Goal: Check status: Check status

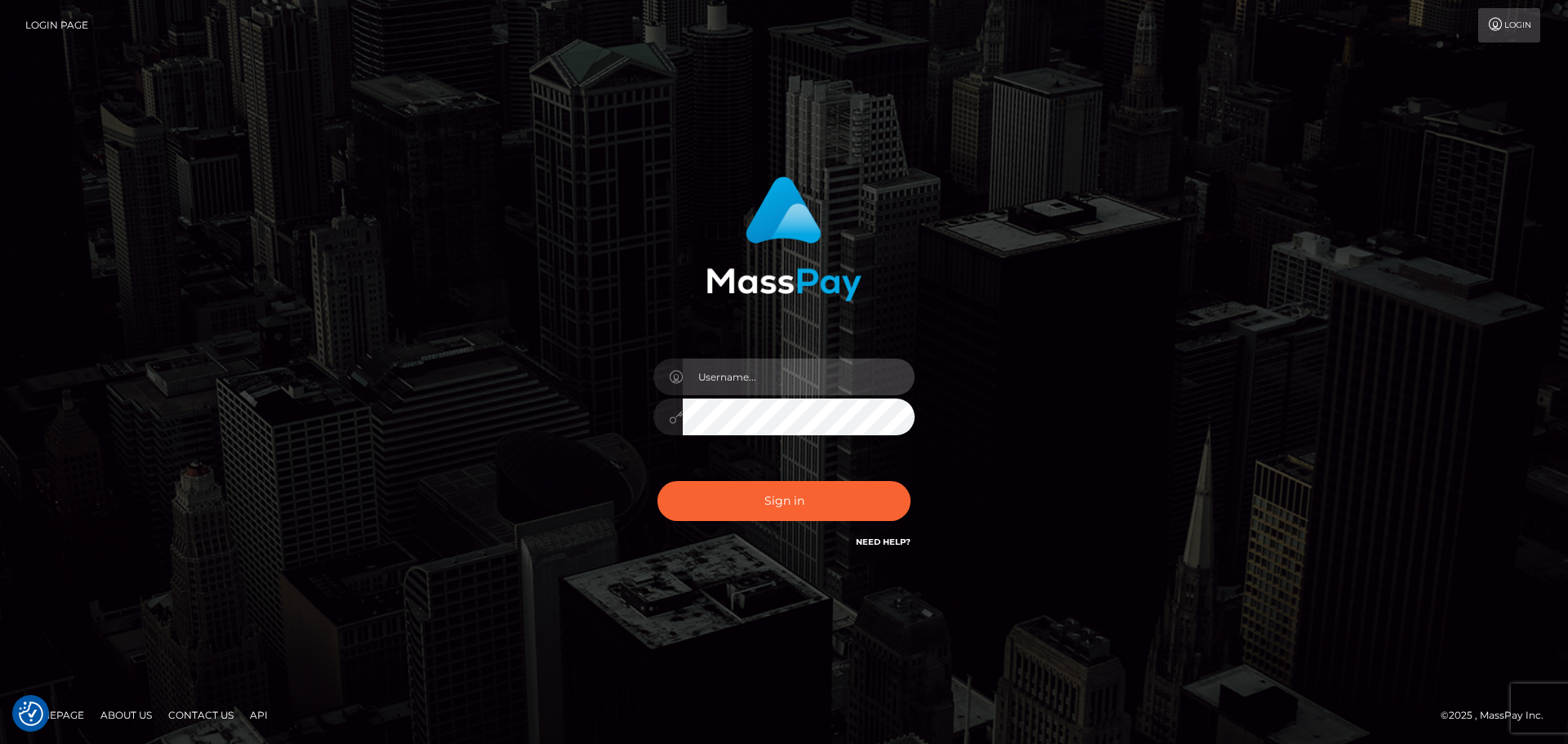
click at [762, 377] on input "text" at bounding box center [798, 377] width 232 height 37
type input "Veronica"
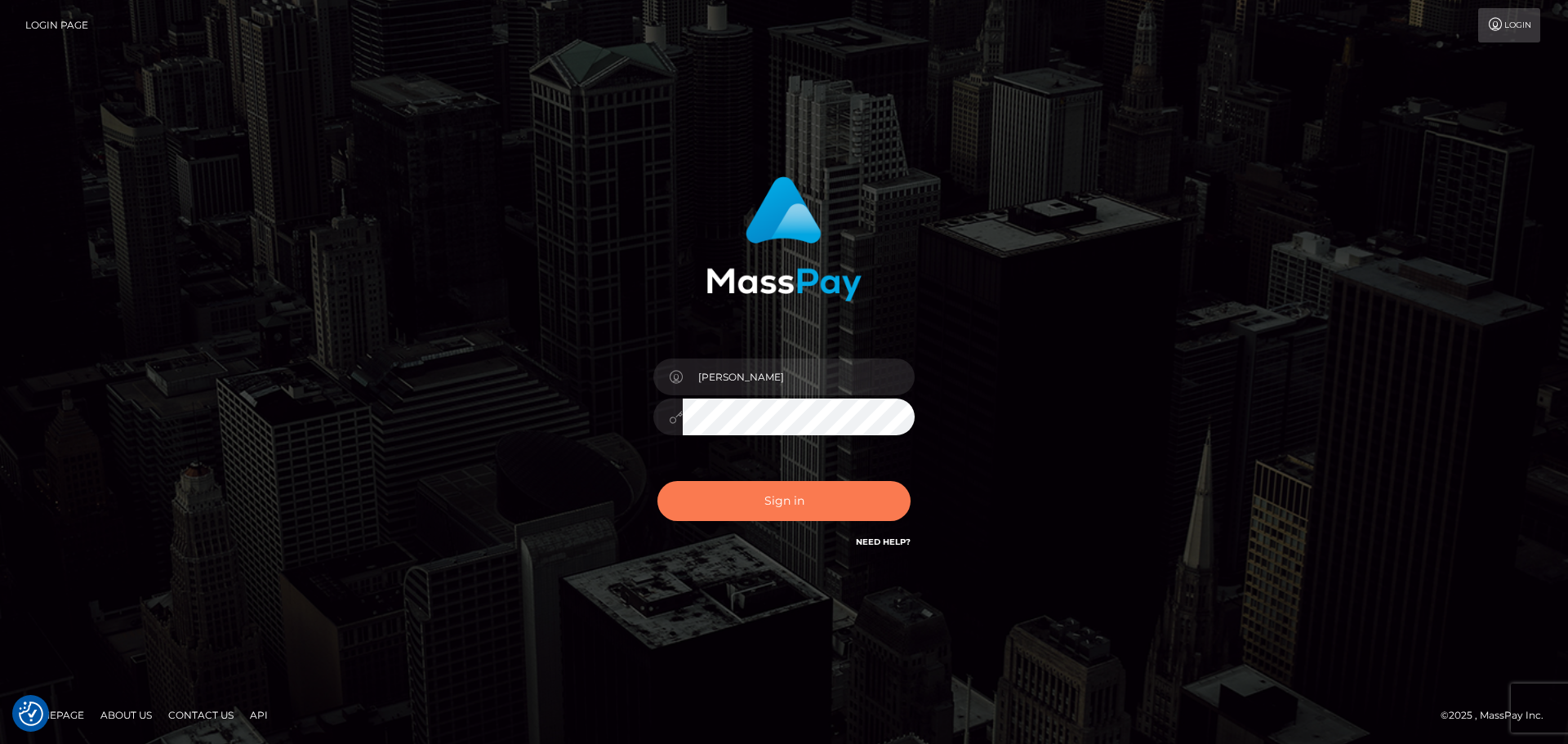
click at [800, 500] on button "Sign in" at bounding box center [784, 501] width 253 height 40
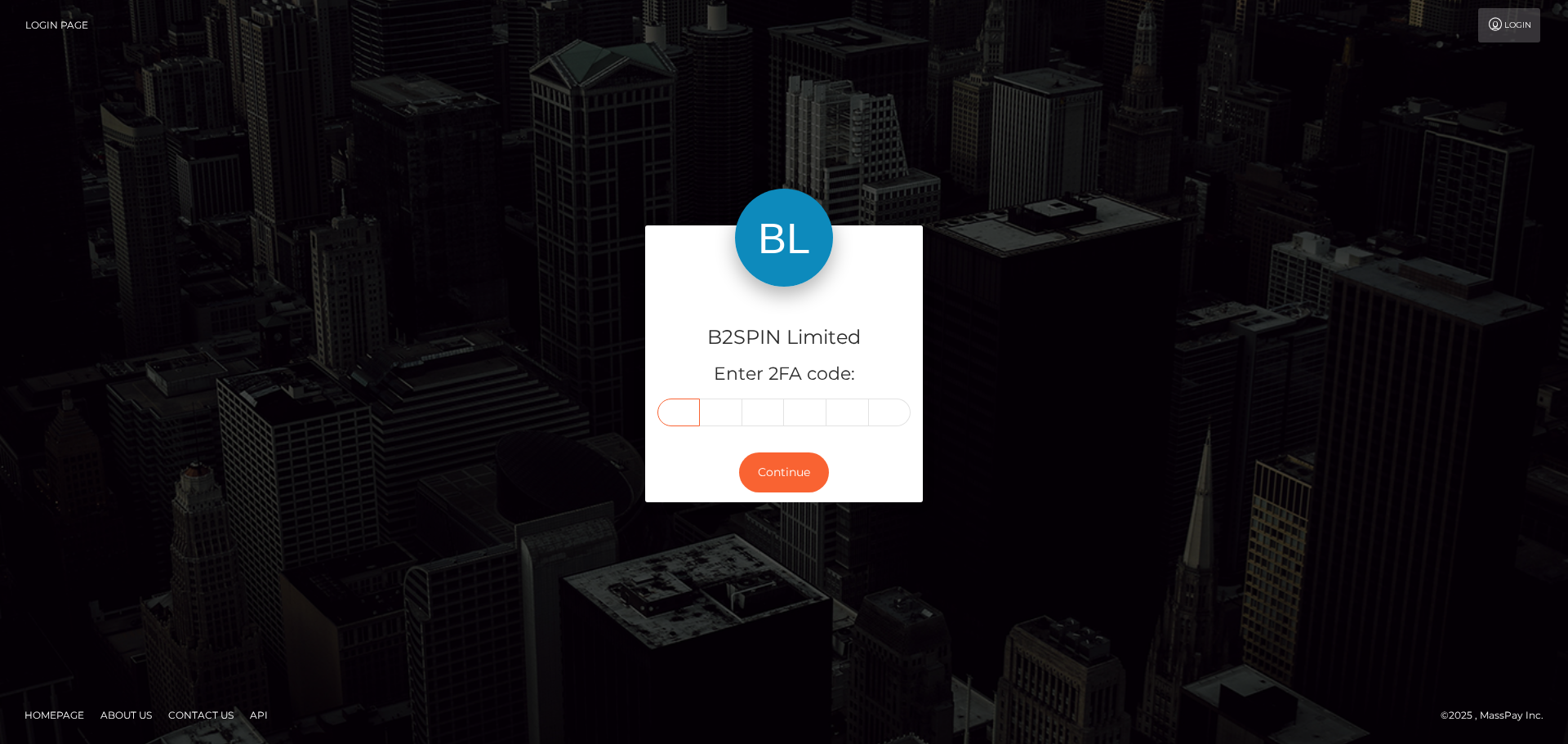
paste input "3"
type input "3"
type input "6"
type input "9"
type input "1"
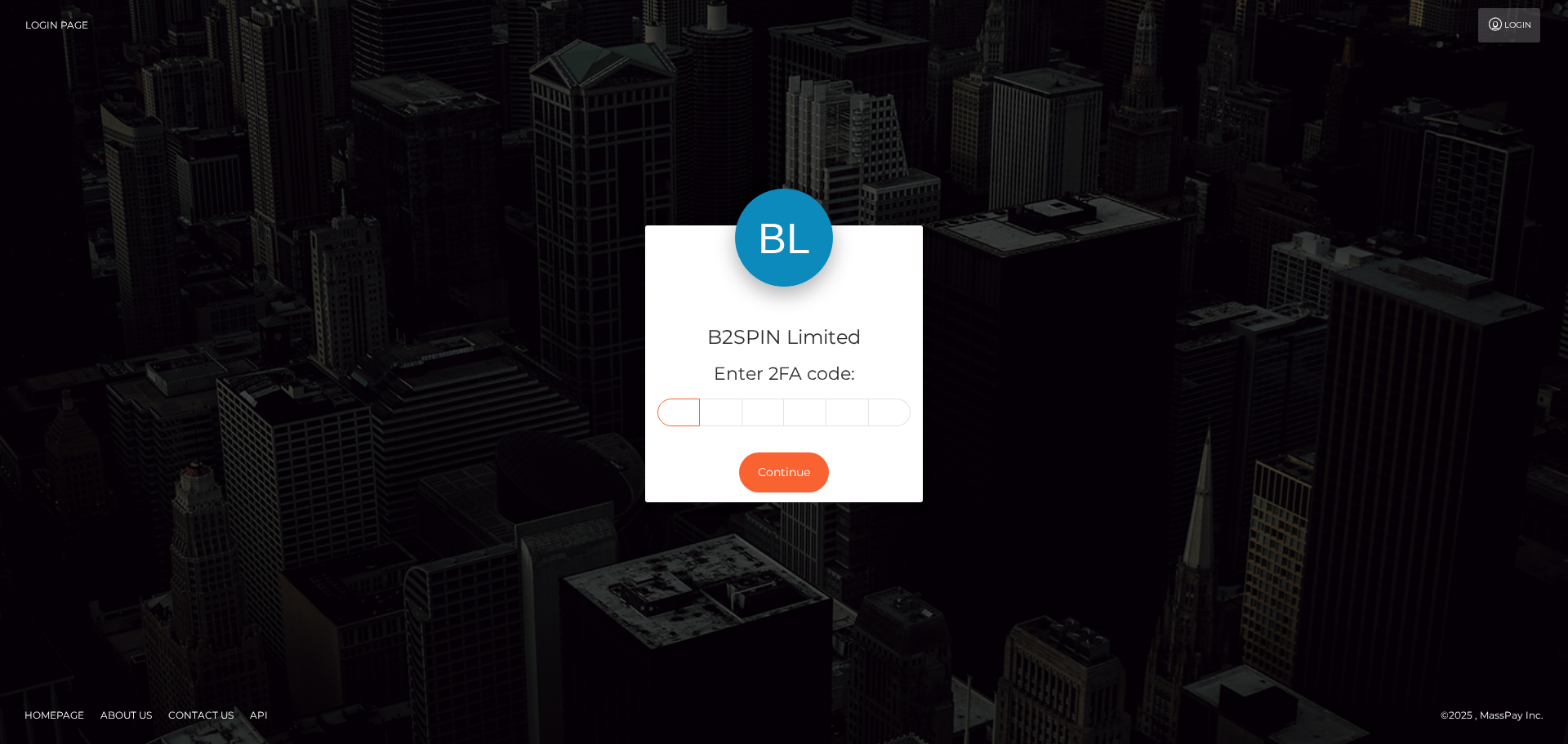
type input "4"
click at [767, 473] on button "Continue" at bounding box center [784, 472] width 90 height 40
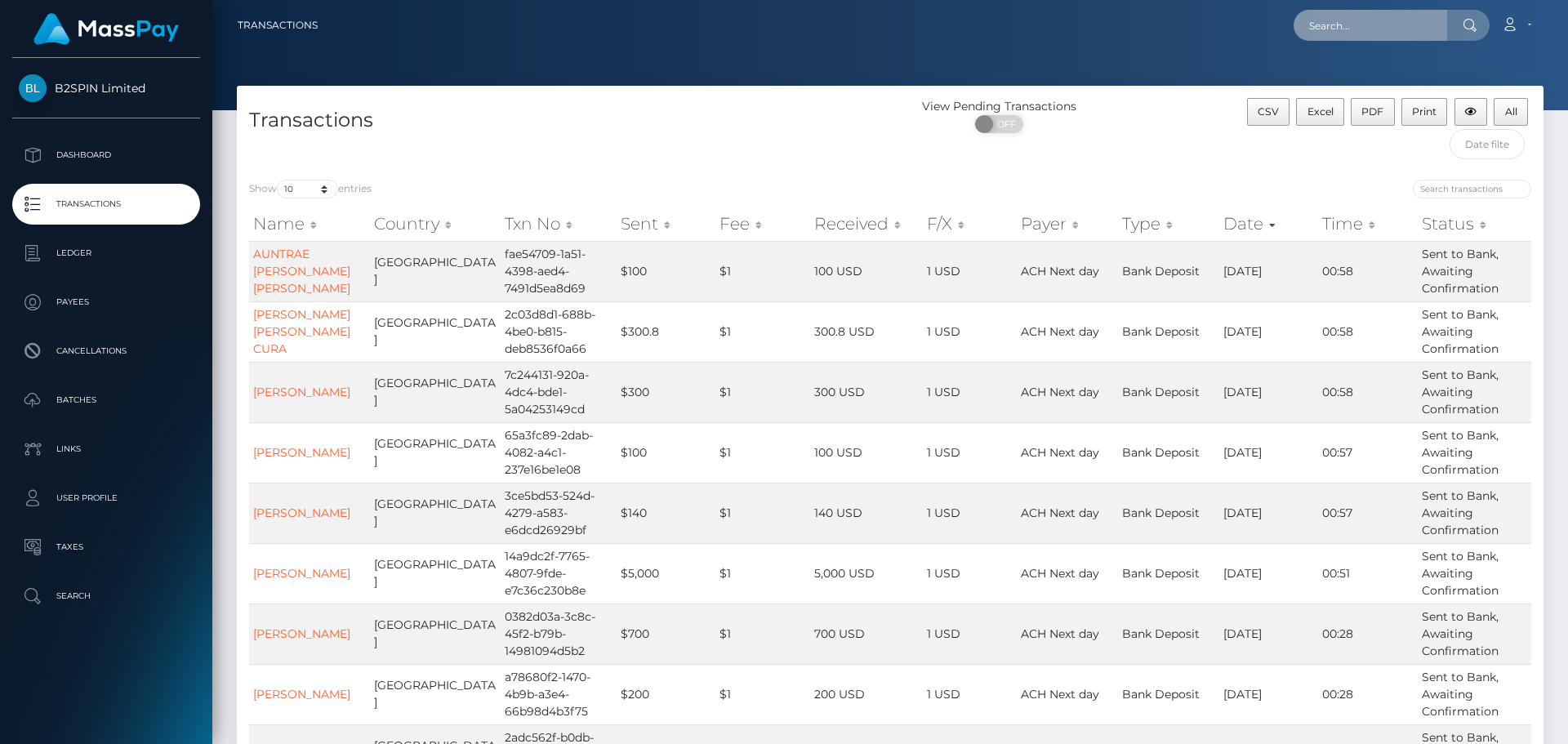
click at [1342, 31] on input "text" at bounding box center [1371, 25] width 153 height 31
paste input "830ea019-9b6f-4e9f-be74-45c3e72654fa"
click at [1387, 26] on input "830ea019-9b6f-4e9f-be74-45c3e72654fa" at bounding box center [1371, 25] width 153 height 31
paste input "859970967"
type input "859970967"
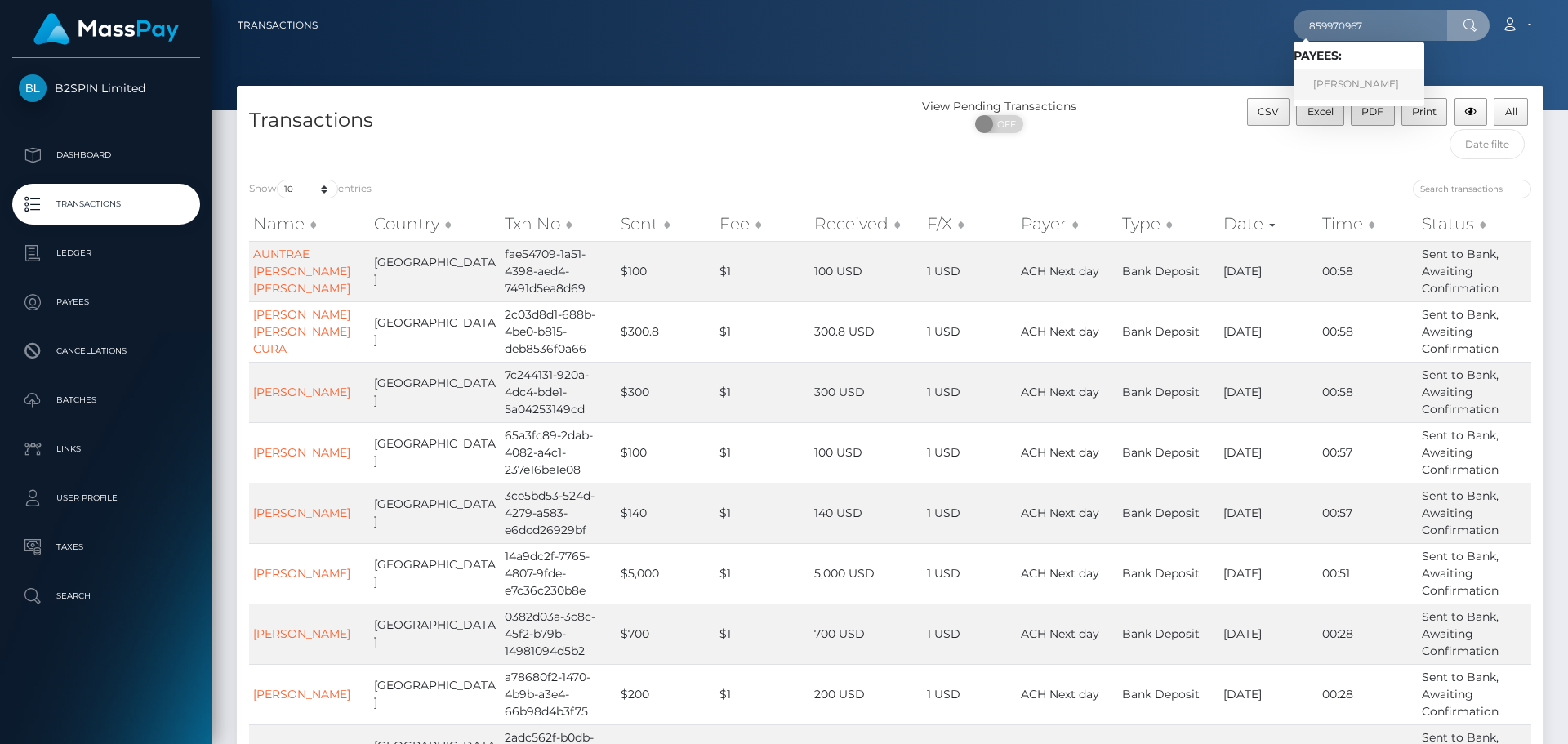
click at [1350, 81] on link "KENNETH WAYNE GEORGE" at bounding box center [1359, 85] width 131 height 31
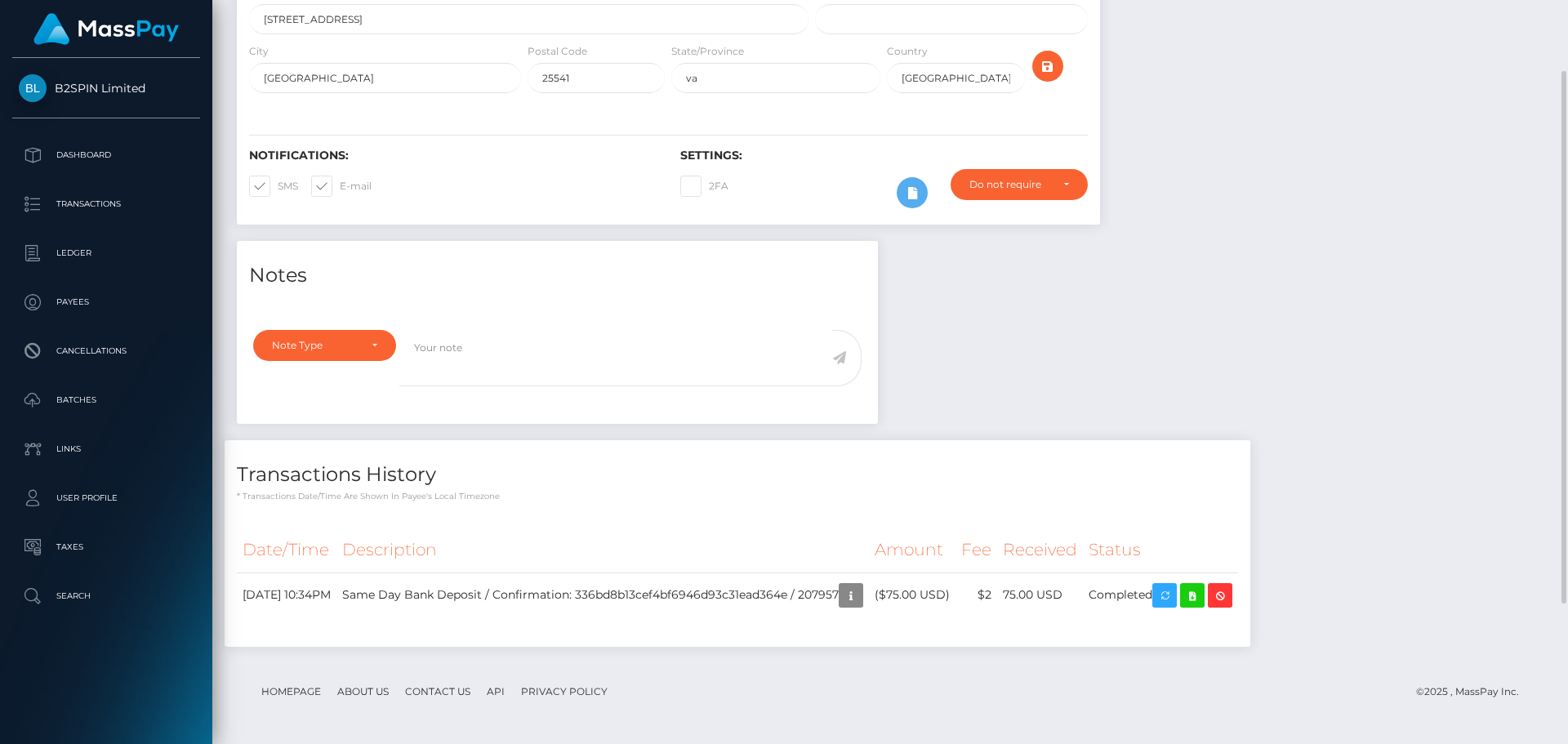
scroll to position [213, 0]
